Goal: Transaction & Acquisition: Purchase product/service

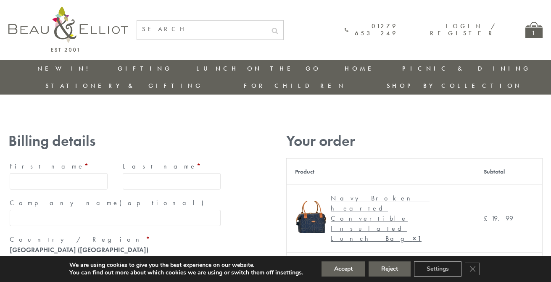
type input "[EMAIL_ADDRESS][DOMAIN_NAME]"
type input "[PERSON_NAME]"
type input "23, [GEOGRAPHIC_DATA], [GEOGRAPHIC_DATA]"
type input "[GEOGRAPHIC_DATA]"
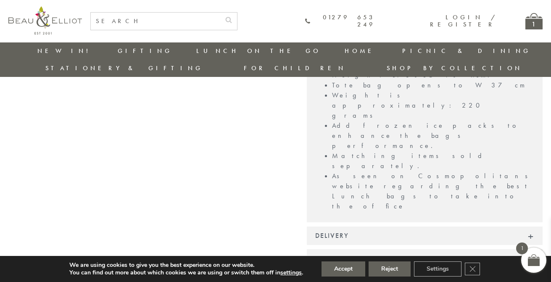
scroll to position [742, 0]
